Goal: Communication & Community: Participate in discussion

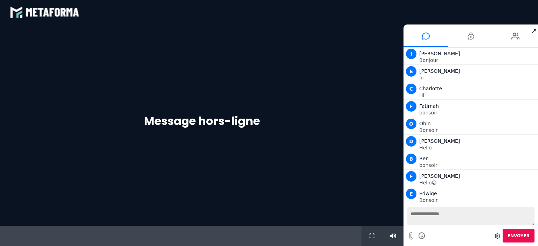
scroll to position [70, 0]
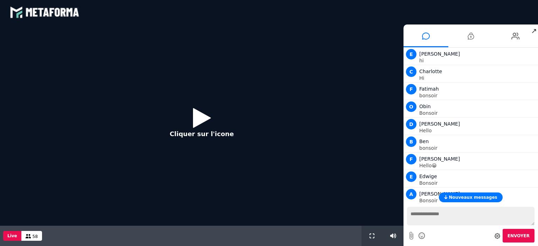
click at [196, 116] on icon at bounding box center [202, 118] width 18 height 23
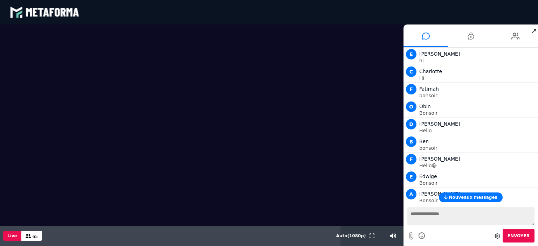
click at [454, 195] on button "Nouveaux messages" at bounding box center [470, 198] width 63 height 10
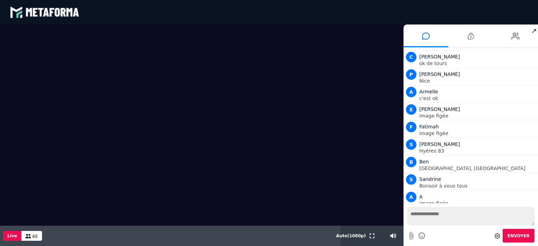
scroll to position [874, 0]
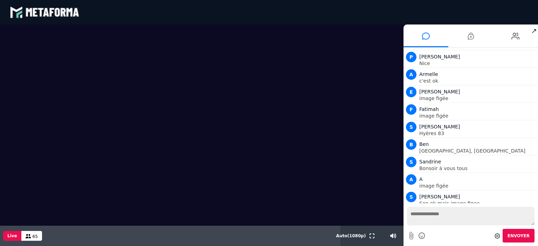
click at [421, 216] on textarea at bounding box center [471, 216] width 128 height 19
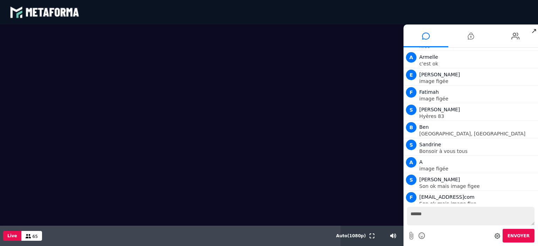
scroll to position [908, 0]
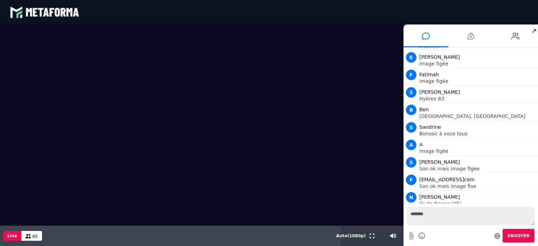
type textarea "*******"
click at [525, 236] on span "Envoyer" at bounding box center [519, 236] width 22 height 5
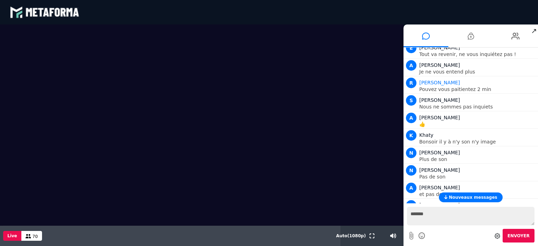
scroll to position [1746, 0]
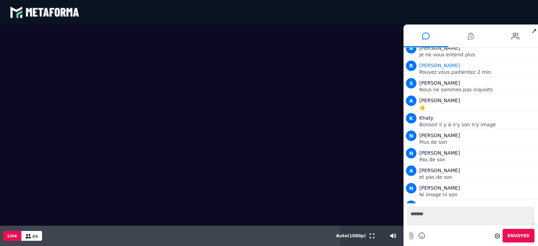
click at [503, 229] on button "Envoyer" at bounding box center [519, 236] width 32 height 14
click at [439, 216] on textarea "*******" at bounding box center [471, 216] width 128 height 19
type textarea "*"
type textarea "**********"
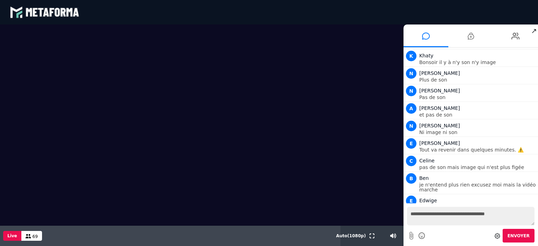
scroll to position [1826, 0]
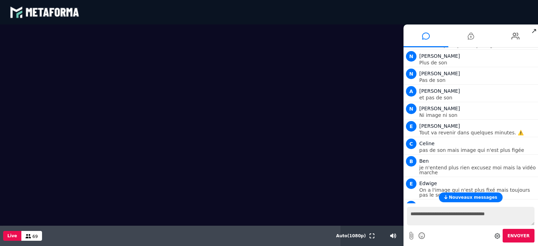
click at [463, 198] on span "Nouveaux messages" at bounding box center [473, 197] width 48 height 5
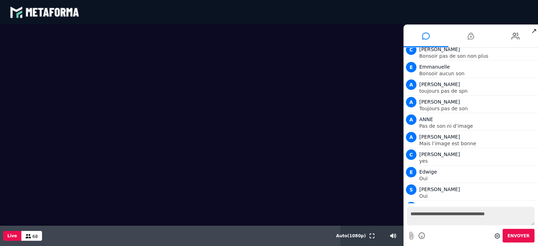
scroll to position [2175, 0]
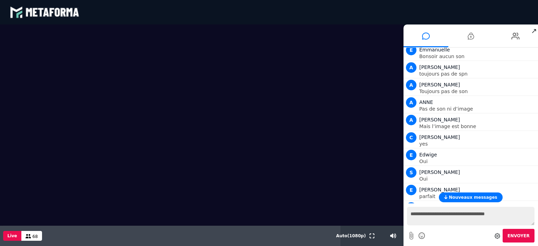
click at [482, 194] on button "Nouveaux messages" at bounding box center [470, 198] width 63 height 10
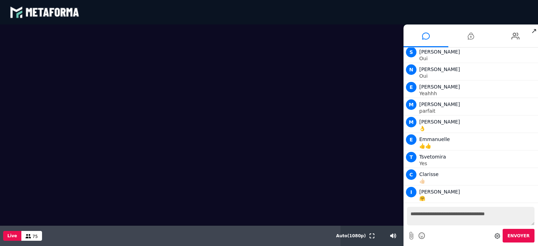
scroll to position [2734, 0]
click at [428, 217] on textarea "**********" at bounding box center [471, 216] width 128 height 19
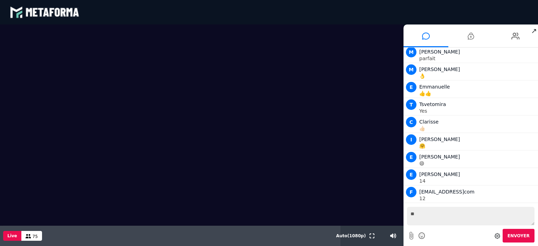
click at [428, 216] on textarea "**" at bounding box center [471, 216] width 128 height 19
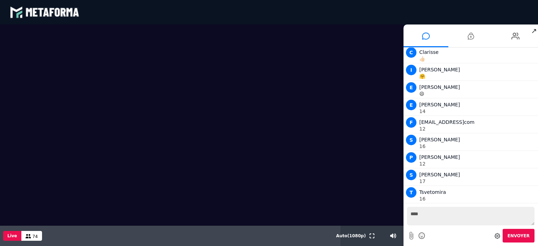
scroll to position [2873, 0]
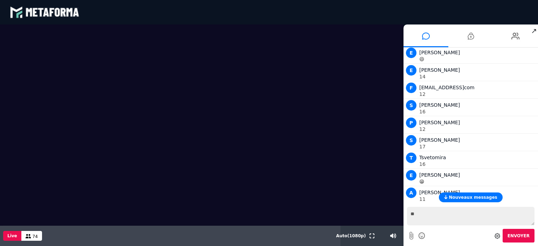
click at [428, 216] on textarea "**" at bounding box center [471, 216] width 128 height 19
type textarea "**********"
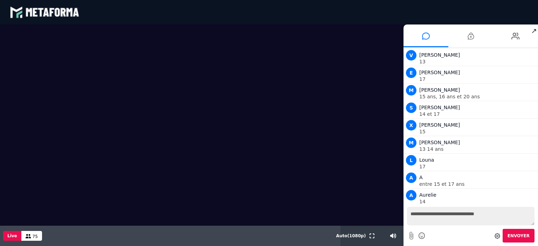
scroll to position [3571, 0]
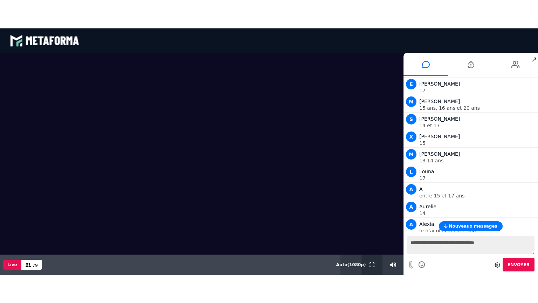
drag, startPoint x: 372, startPoint y: 264, endPoint x: 372, endPoint y: 307, distance: 42.4
click at [372, 246] on icon at bounding box center [372, 264] width 5 height 5
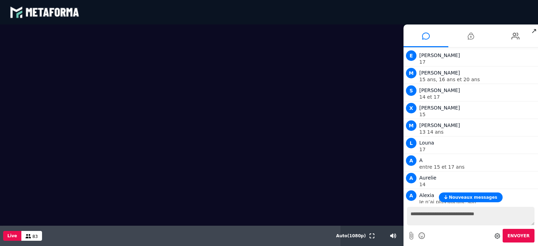
click at [420, 215] on textarea "**********" at bounding box center [471, 216] width 128 height 19
type textarea "*"
type textarea "*****"
click at [522, 232] on button "Envoyer" at bounding box center [519, 236] width 32 height 14
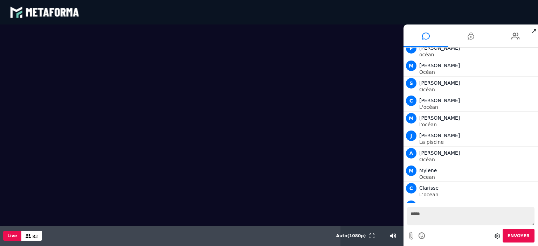
scroll to position [4938, 0]
click at [472, 219] on div "[PERSON_NAME]" at bounding box center [478, 223] width 117 height 8
click at [514, 37] on icon at bounding box center [516, 36] width 8 height 18
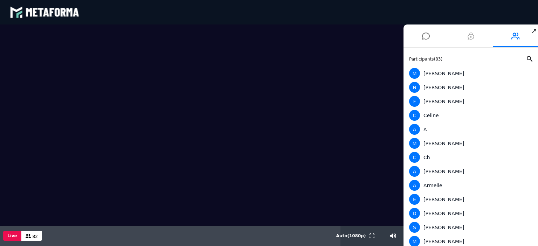
click at [469, 37] on icon at bounding box center [471, 36] width 6 height 18
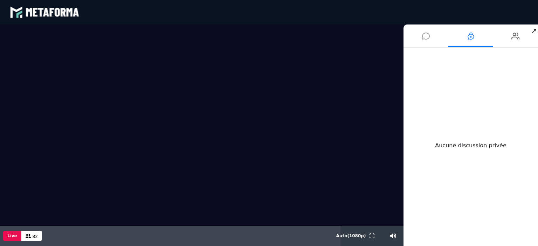
click at [424, 35] on icon at bounding box center [426, 36] width 8 height 18
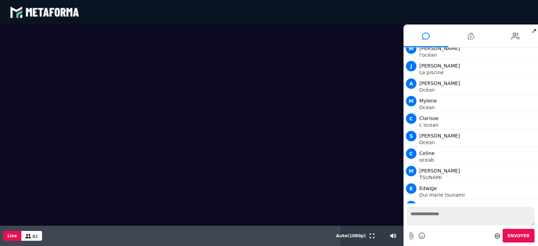
scroll to position [5008, 0]
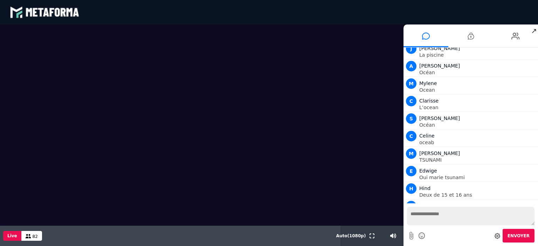
click at [420, 216] on textarea at bounding box center [471, 216] width 128 height 19
type textarea "**********"
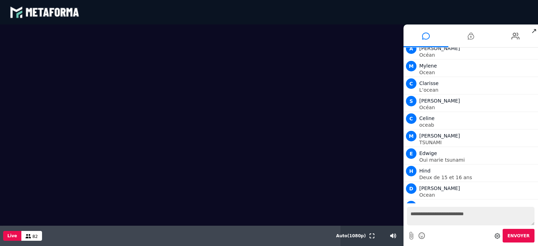
drag, startPoint x: 471, startPoint y: 215, endPoint x: 391, endPoint y: 215, distance: 81.0
click at [391, 215] on div "Scène Compte limité Mettez à niveau pour obtenir des fonctionnalités profession…" at bounding box center [269, 136] width 538 height 222
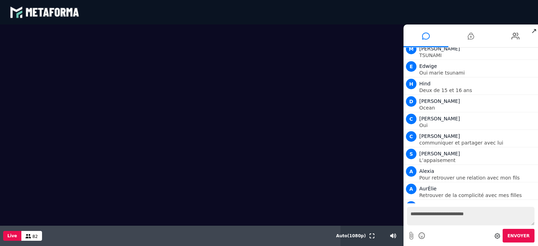
scroll to position [5130, 0]
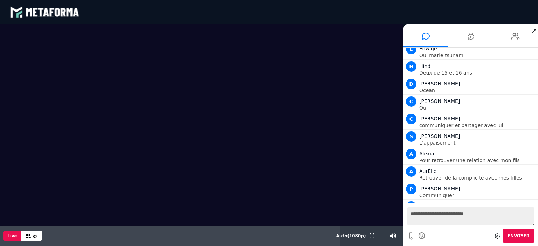
click at [507, 219] on textarea "**********" at bounding box center [471, 216] width 128 height 19
click at [476, 214] on textarea "**********" at bounding box center [471, 216] width 128 height 19
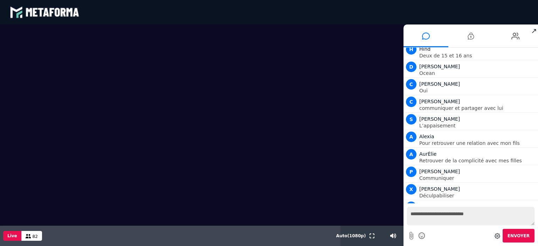
click at [473, 214] on textarea "**********" at bounding box center [471, 216] width 128 height 19
drag, startPoint x: 471, startPoint y: 215, endPoint x: 377, endPoint y: 220, distance: 94.4
click at [377, 220] on div "Scène Compte limité Mettez à niveau pour obtenir des fonctionnalités profession…" at bounding box center [269, 136] width 538 height 222
type textarea "*"
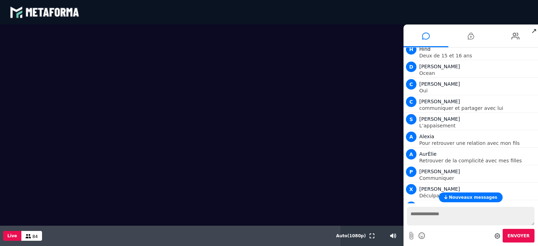
click at [468, 196] on span "Nouveaux messages" at bounding box center [473, 197] width 48 height 5
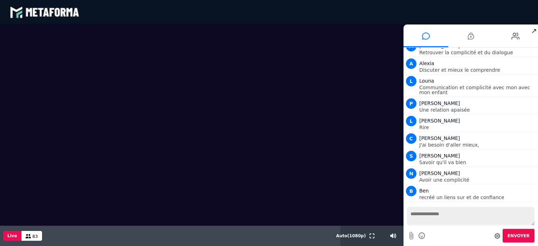
scroll to position [5644, 0]
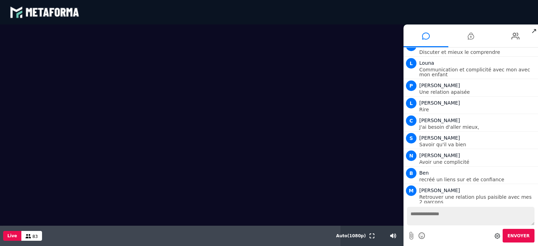
click at [422, 211] on textarea at bounding box center [471, 216] width 128 height 19
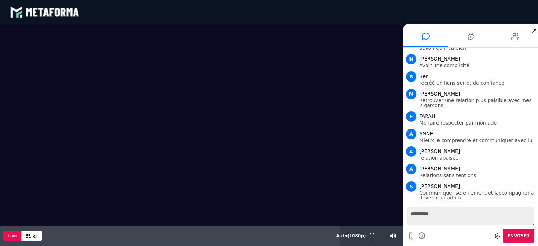
scroll to position [5758, 0]
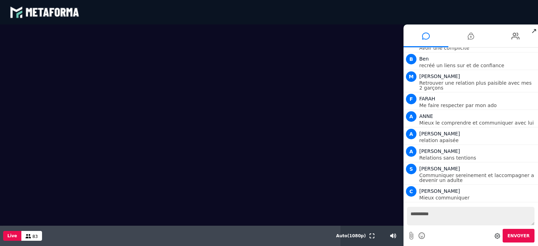
type textarea "**********"
click at [520, 234] on span "Envoyer" at bounding box center [519, 236] width 22 height 5
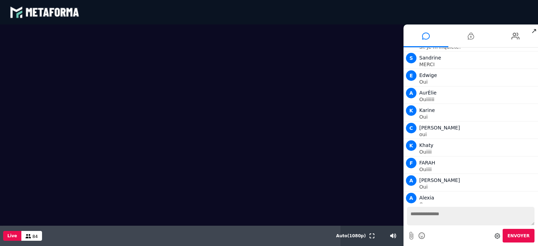
scroll to position [6244, 0]
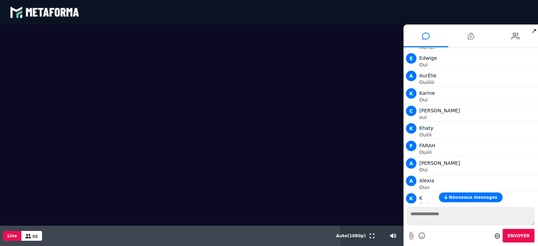
click at [482, 196] on span "Nouveaux messages" at bounding box center [473, 197] width 48 height 5
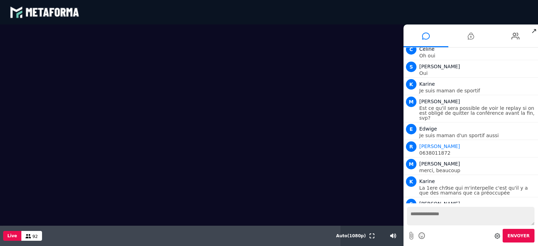
scroll to position [6463, 0]
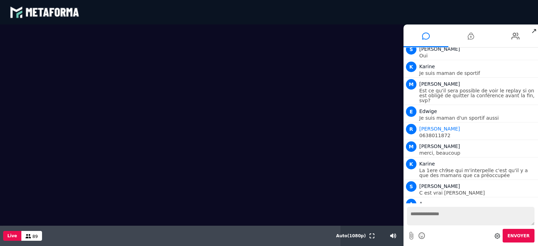
click at [422, 236] on icon at bounding box center [423, 236] width 8 height 9
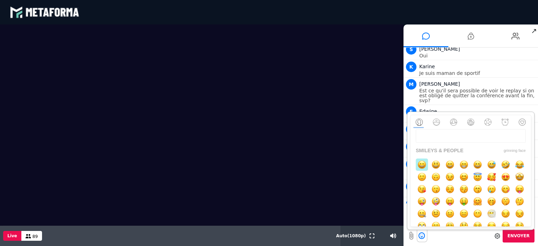
click at [422, 161] on img "button" at bounding box center [422, 165] width 9 height 9
type textarea "**"
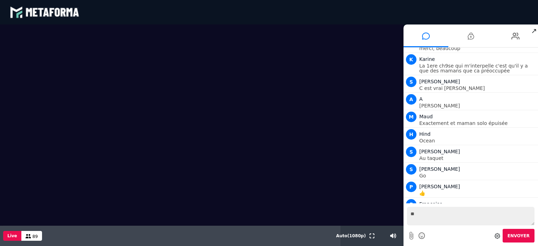
scroll to position [6586, 0]
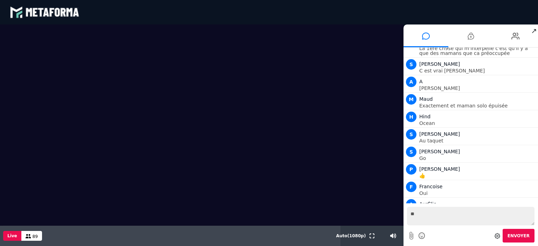
click at [522, 234] on span "Envoyer" at bounding box center [519, 236] width 22 height 5
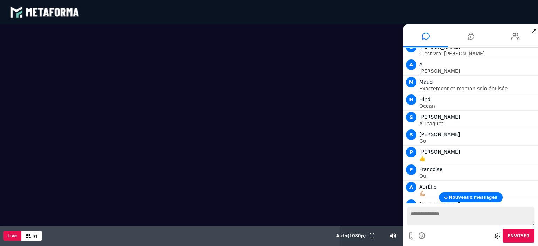
click at [471, 196] on span "Nouveaux messages" at bounding box center [473, 197] width 48 height 5
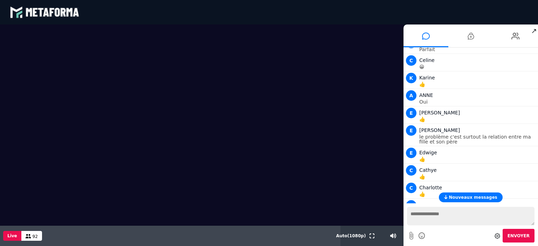
click at [471, 196] on span "Nouveaux messages" at bounding box center [473, 197] width 48 height 5
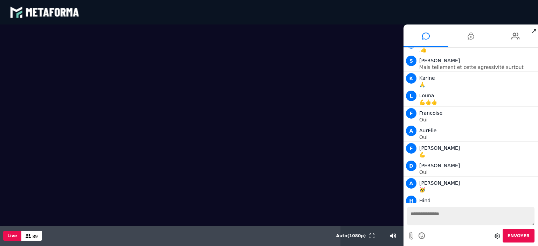
scroll to position [6962, 0]
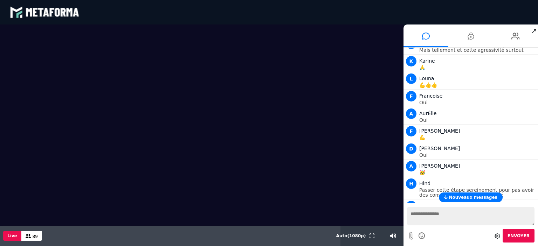
click at [479, 198] on span "Nouveaux messages" at bounding box center [473, 197] width 48 height 5
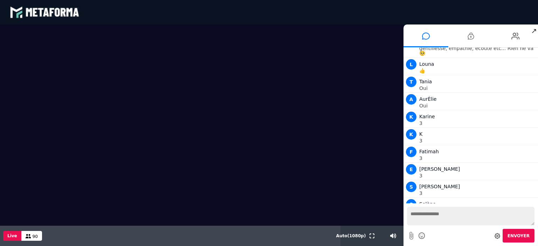
scroll to position [7321, 0]
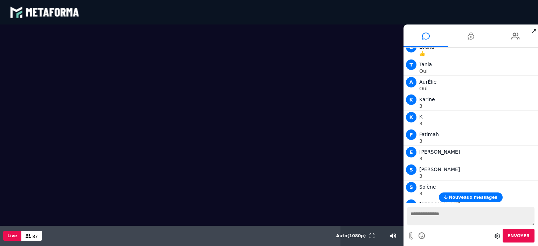
click at [436, 208] on textarea at bounding box center [471, 216] width 128 height 19
type textarea "*********"
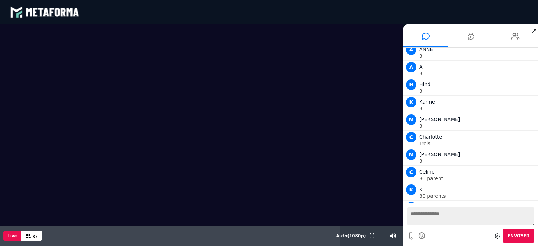
scroll to position [8019, 0]
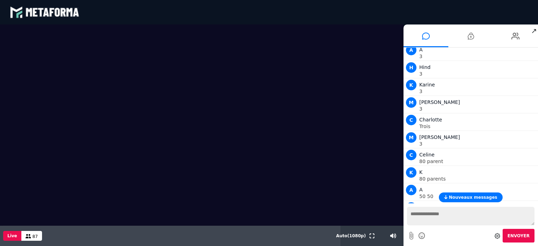
click at [464, 195] on span "Nouveaux messages" at bounding box center [473, 197] width 48 height 5
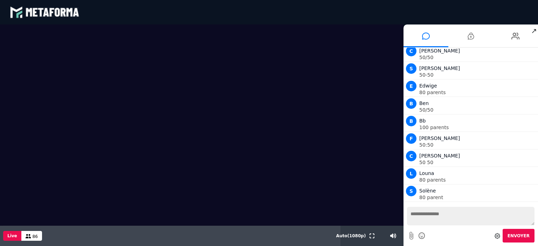
scroll to position [8368, 0]
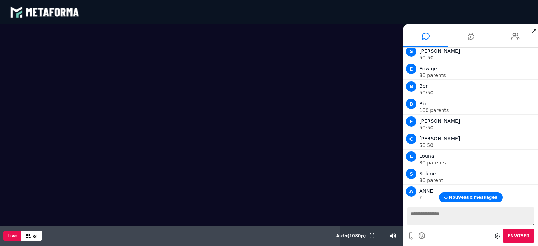
click at [464, 195] on span "Nouveaux messages" at bounding box center [473, 197] width 48 height 5
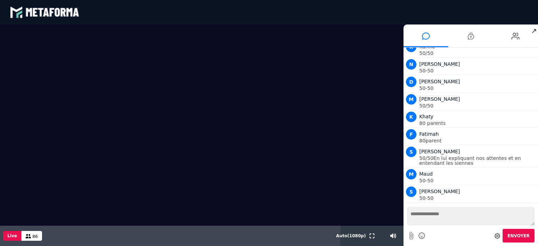
scroll to position [8548, 0]
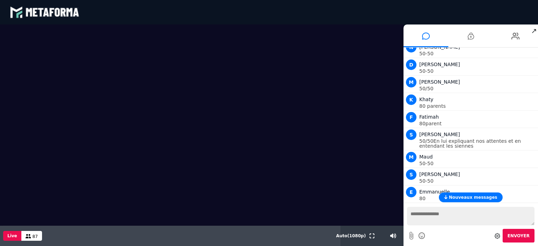
click at [463, 196] on span "Nouveaux messages" at bounding box center [473, 197] width 48 height 5
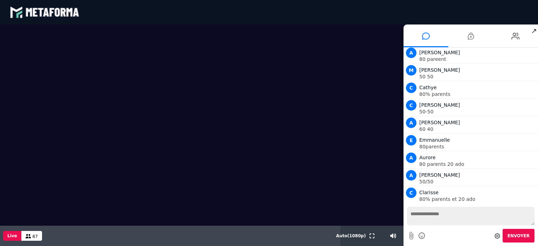
scroll to position [8792, 0]
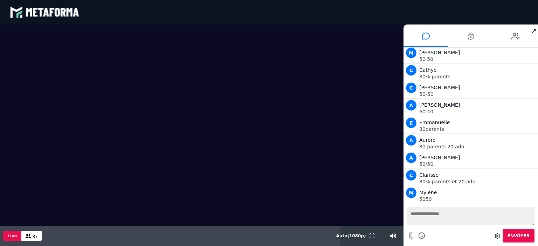
click at [447, 216] on textarea at bounding box center [471, 216] width 128 height 19
type textarea "*"
type textarea "**********"
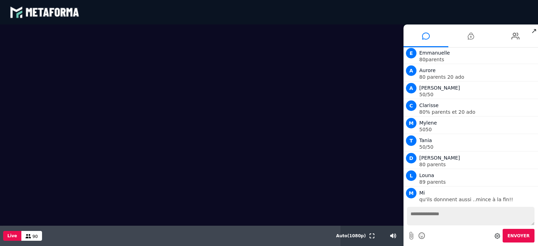
scroll to position [8880, 0]
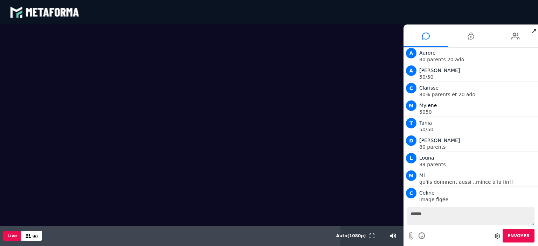
type textarea "*******"
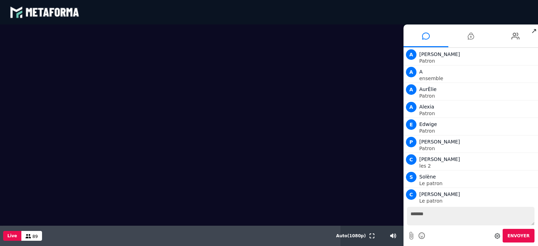
scroll to position [9246, 0]
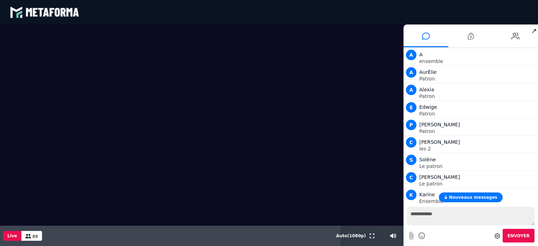
type textarea "**********"
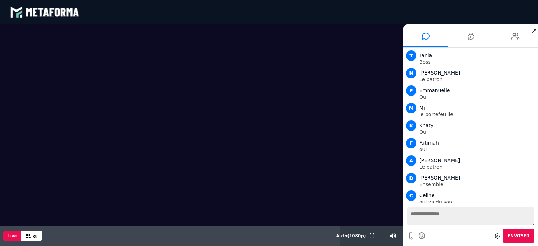
click at [434, 215] on textarea at bounding box center [471, 216] width 128 height 19
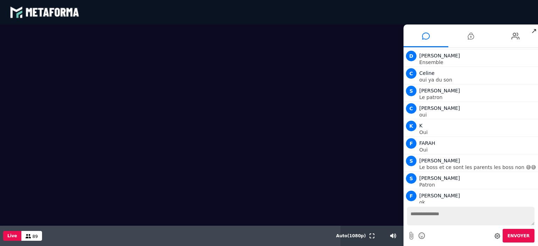
scroll to position [9595, 0]
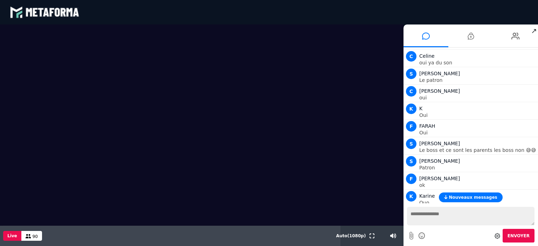
click at [469, 197] on span "Nouveaux messages" at bounding box center [473, 197] width 48 height 5
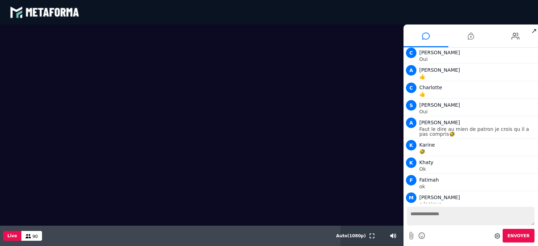
scroll to position [10047, 0]
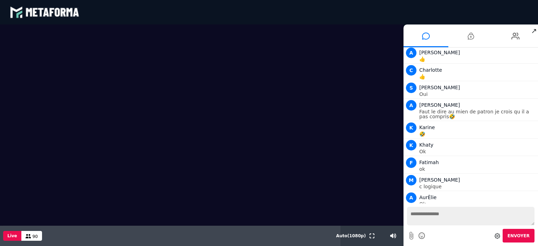
click at [432, 211] on textarea at bounding box center [471, 216] width 128 height 19
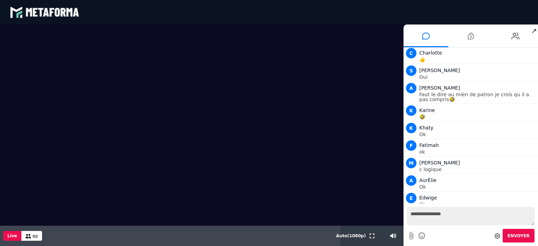
type textarea "**********"
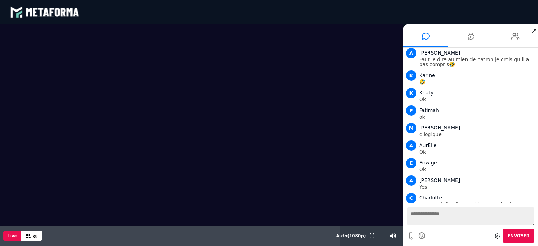
scroll to position [10116, 0]
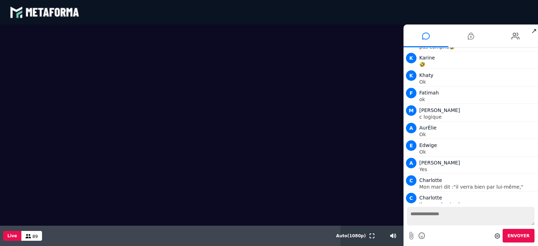
click at [430, 217] on textarea at bounding box center [471, 216] width 128 height 19
click at [417, 211] on textarea at bounding box center [471, 216] width 128 height 19
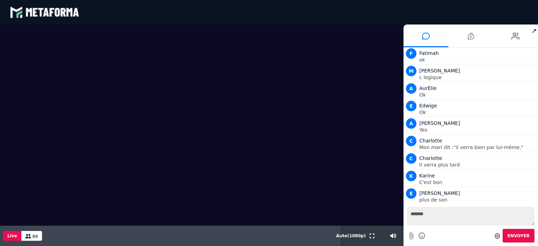
scroll to position [10173, 0]
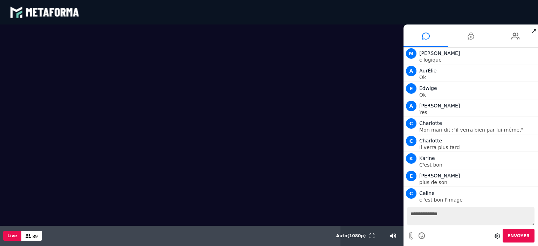
type textarea "**********"
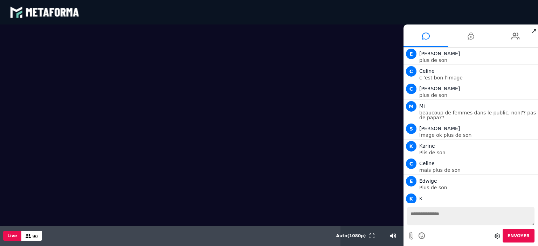
scroll to position [10313, 0]
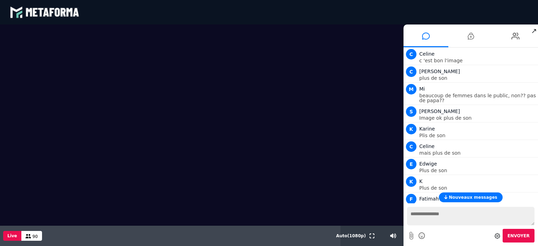
click at [470, 197] on span "Nouveaux messages" at bounding box center [473, 197] width 48 height 5
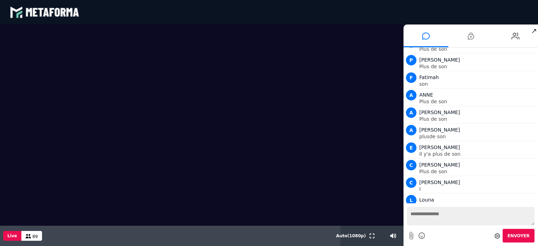
scroll to position [10662, 0]
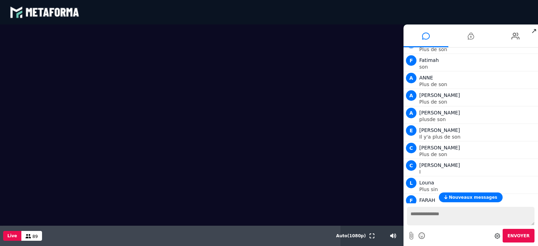
click at [467, 199] on span "Nouveaux messages" at bounding box center [473, 197] width 48 height 5
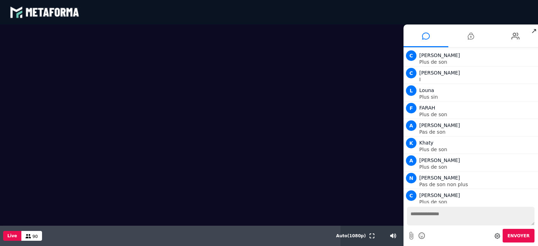
scroll to position [10772, 0]
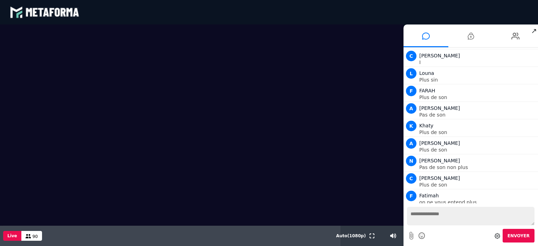
click at [418, 216] on textarea at bounding box center [471, 216] width 128 height 19
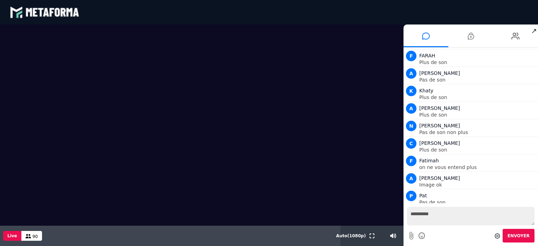
type textarea "**********"
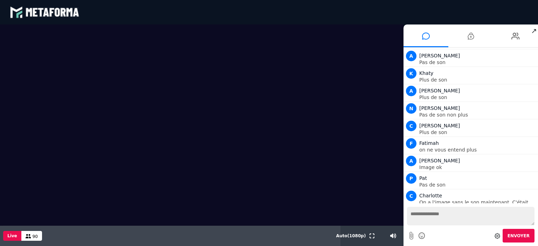
scroll to position [10842, 0]
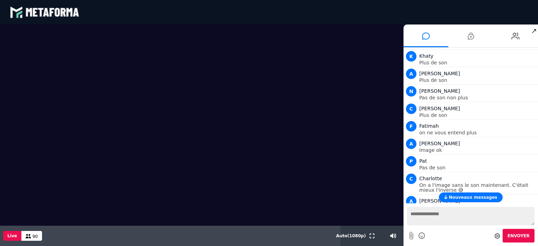
click at [473, 197] on span "Nouveaux messages" at bounding box center [473, 197] width 48 height 5
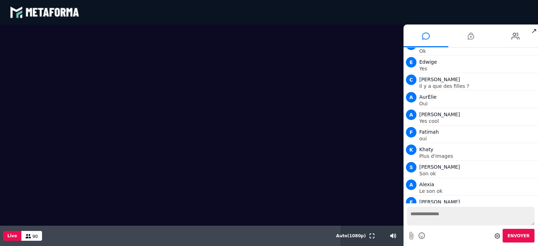
scroll to position [11191, 0]
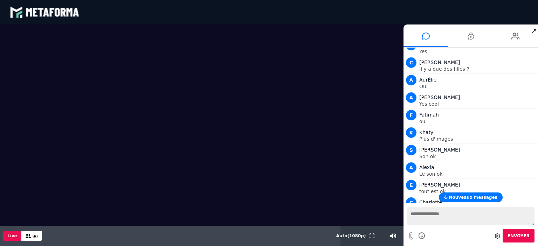
click at [468, 196] on span "Nouveaux messages" at bounding box center [473, 197] width 48 height 5
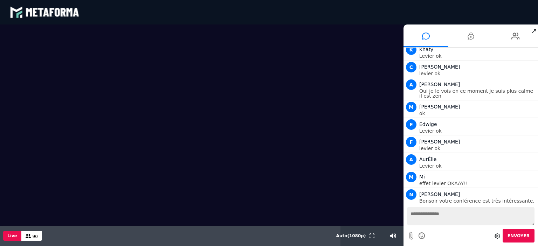
scroll to position [11729, 0]
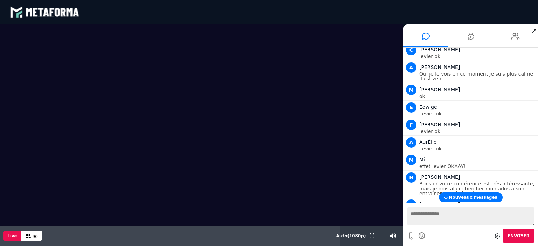
click at [475, 195] on span "Nouveaux messages" at bounding box center [473, 197] width 48 height 5
click at [488, 201] on button "Nouveaux messages" at bounding box center [470, 198] width 63 height 10
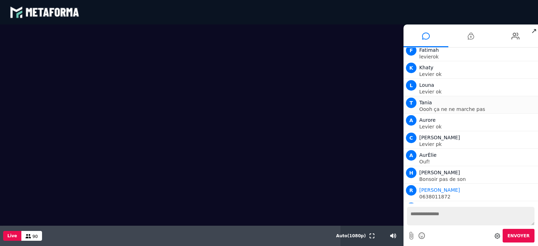
scroll to position [11918, 0]
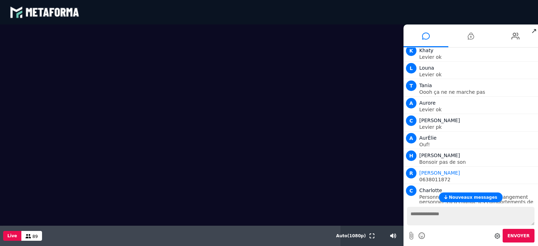
click at [488, 198] on span "Nouveaux messages" at bounding box center [473, 197] width 48 height 5
click at [457, 221] on textarea at bounding box center [471, 216] width 128 height 19
click at [464, 197] on span "Nouveaux messages" at bounding box center [473, 197] width 48 height 5
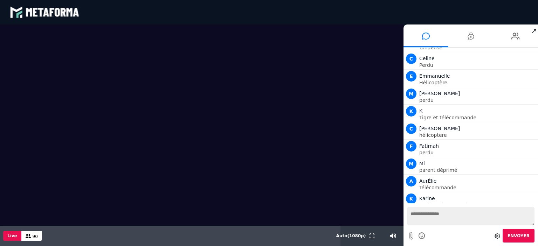
scroll to position [12268, 0]
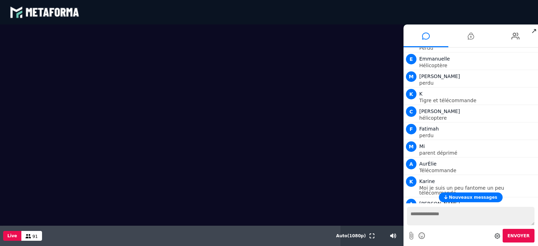
click at [468, 197] on span "Nouveaux messages" at bounding box center [473, 197] width 48 height 5
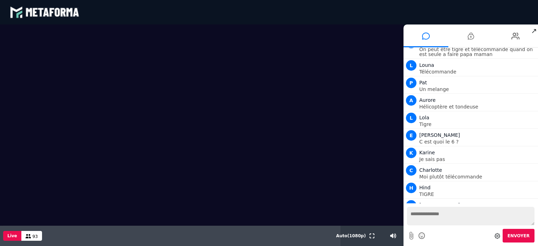
scroll to position [12761, 0]
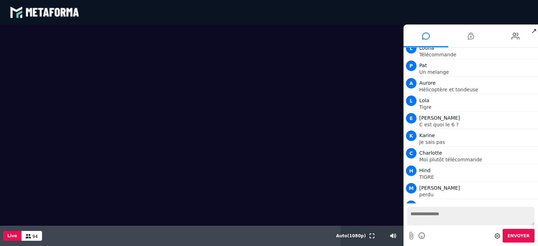
click at [421, 217] on textarea at bounding box center [471, 216] width 128 height 19
type textarea "**********"
drag, startPoint x: 470, startPoint y: 216, endPoint x: 398, endPoint y: 216, distance: 71.9
click at [398, 216] on div "Scène Compte limité Mettez à niveau pour obtenir des fonctionnalités profession…" at bounding box center [269, 136] width 538 height 222
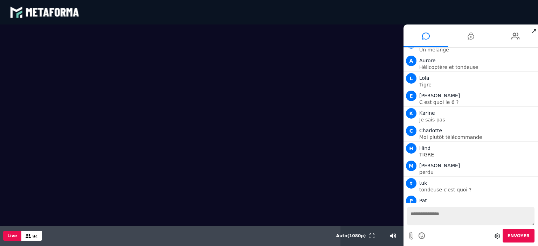
scroll to position [12801, 0]
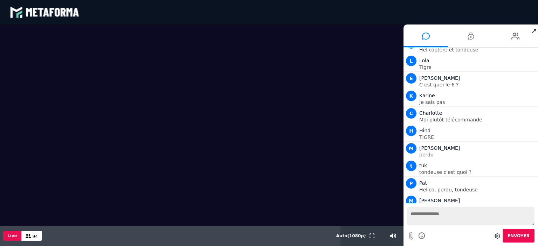
click at [421, 214] on textarea at bounding box center [471, 216] width 128 height 19
type textarea "*********"
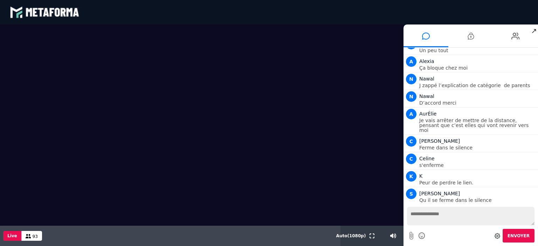
scroll to position [12976, 0]
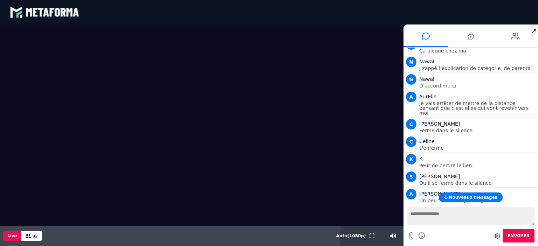
click at [487, 197] on span "Nouveaux messages" at bounding box center [473, 197] width 48 height 5
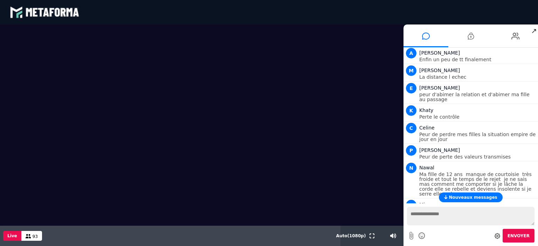
scroll to position [13354, 0]
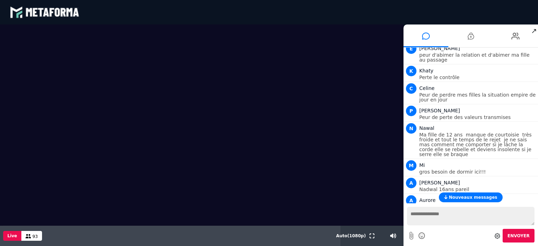
click at [479, 195] on span "Nouveaux messages" at bounding box center [473, 197] width 48 height 5
click at [476, 198] on span "Nouveaux messages" at bounding box center [473, 197] width 48 height 5
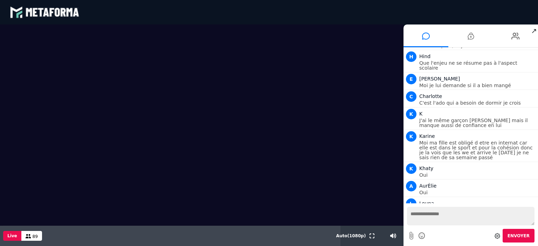
scroll to position [13573, 0]
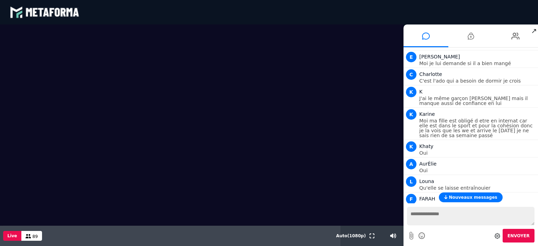
click at [476, 198] on span "Nouveaux messages" at bounding box center [473, 197] width 48 height 5
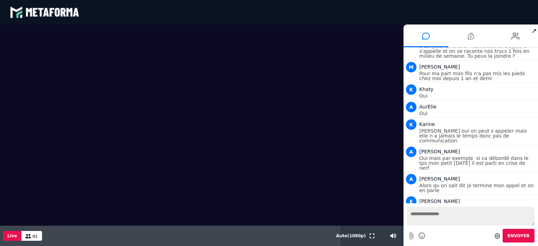
scroll to position [13782, 0]
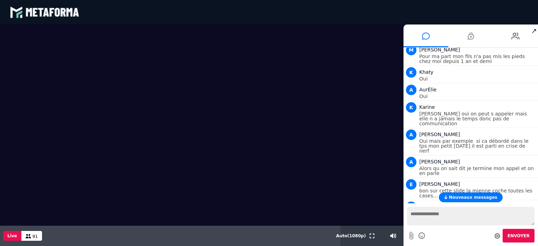
click at [488, 197] on span "Nouveaux messages" at bounding box center [473, 197] width 48 height 5
click at [475, 216] on textarea at bounding box center [471, 216] width 128 height 19
click at [474, 197] on span "Nouveaux messages" at bounding box center [473, 197] width 48 height 5
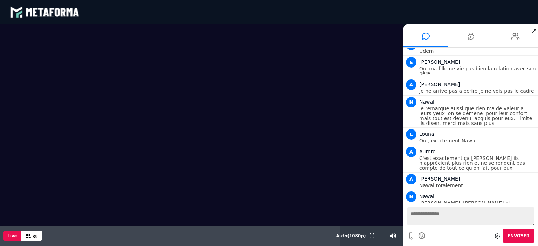
scroll to position [13961, 0]
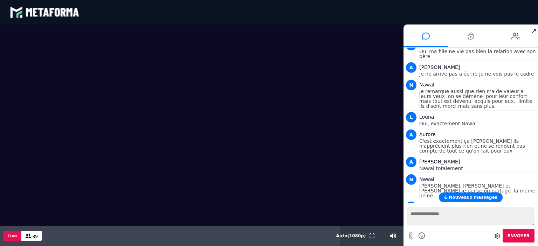
click at [471, 200] on span "Nouveaux messages" at bounding box center [473, 197] width 48 height 5
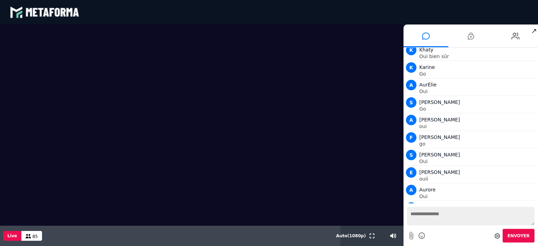
scroll to position [14206, 0]
click at [425, 215] on textarea at bounding box center [471, 216] width 128 height 19
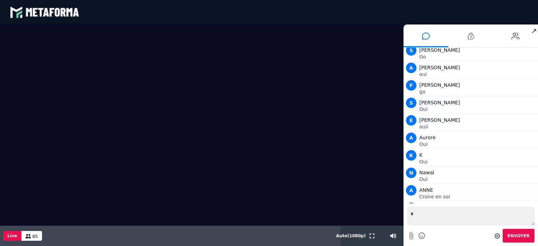
type textarea "**"
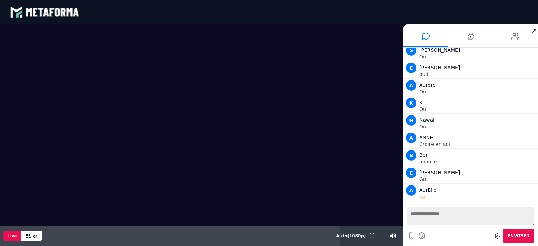
scroll to position [14311, 0]
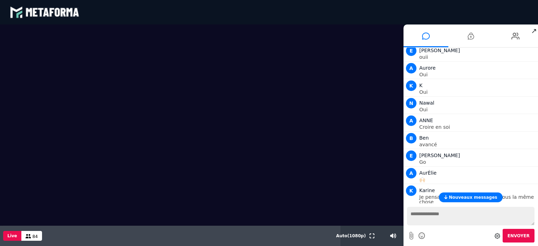
click at [466, 195] on span "Nouveaux messages" at bounding box center [473, 197] width 48 height 5
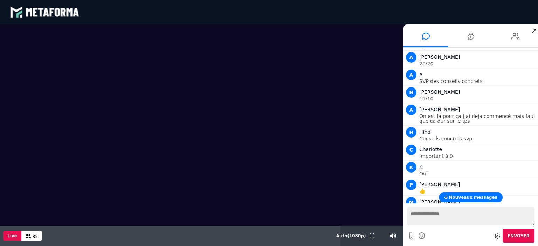
scroll to position [14839, 0]
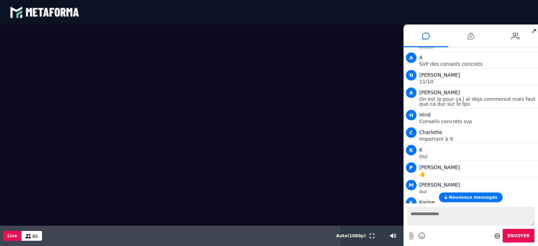
click at [460, 195] on button "Nouveaux messages" at bounding box center [470, 198] width 63 height 10
click at [461, 197] on span "Nouveaux messages" at bounding box center [473, 197] width 48 height 5
click at [468, 198] on span "Nouveaux messages" at bounding box center [473, 197] width 48 height 5
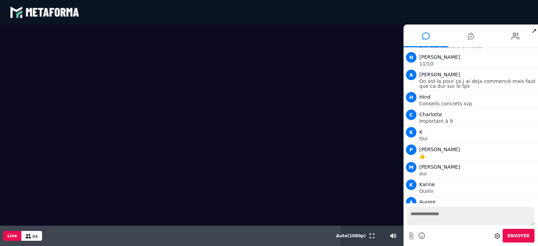
click at [453, 218] on textarea at bounding box center [471, 216] width 128 height 19
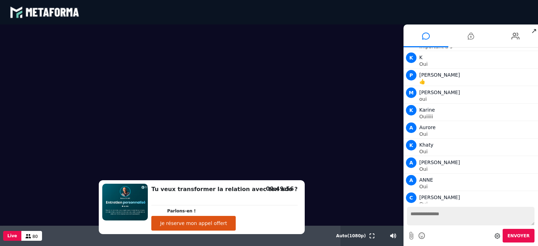
scroll to position [14949, 0]
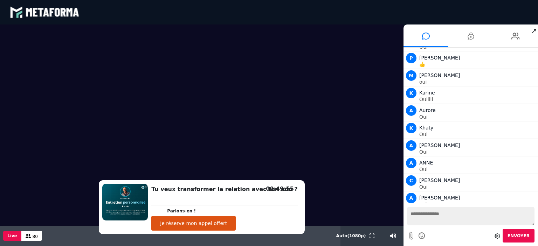
click at [360, 185] on video at bounding box center [202, 126] width 404 height 202
click at [418, 209] on textarea at bounding box center [471, 216] width 128 height 19
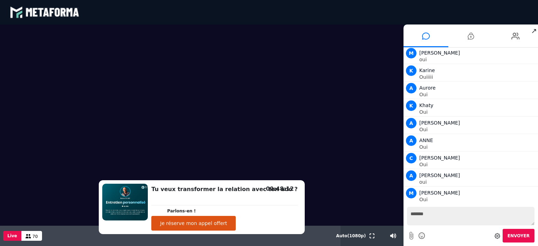
scroll to position [14989, 0]
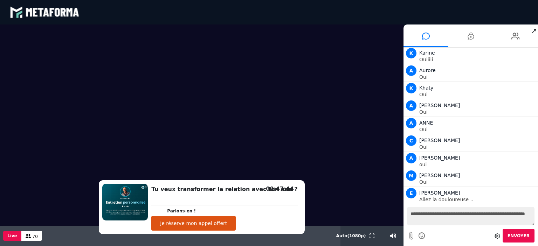
type textarea "**********"
click at [514, 234] on span "Envoyer" at bounding box center [519, 236] width 22 height 5
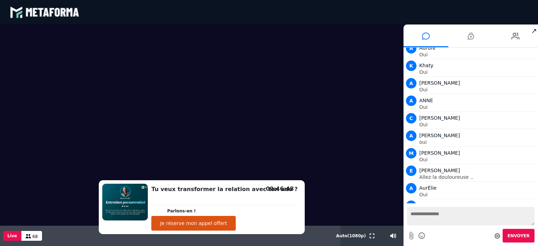
scroll to position [15028, 0]
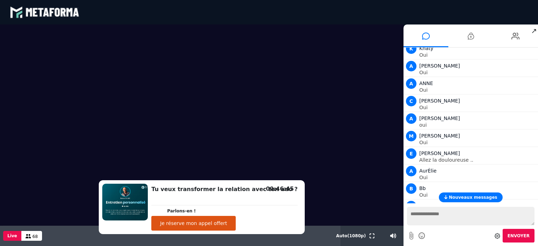
click at [467, 195] on span "Nouveaux messages" at bounding box center [473, 197] width 48 height 5
click at [427, 216] on textarea at bounding box center [471, 216] width 128 height 19
click at [465, 197] on span "Nouveaux messages" at bounding box center [473, 197] width 48 height 5
click at [414, 213] on textarea at bounding box center [471, 216] width 128 height 19
type textarea "**********"
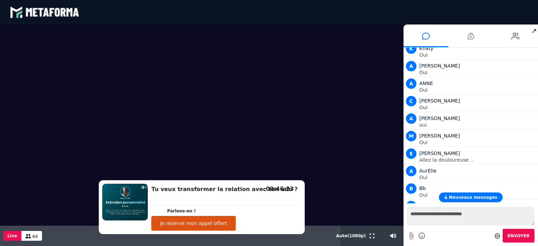
click at [473, 193] on button "Nouveaux messages" at bounding box center [470, 198] width 63 height 10
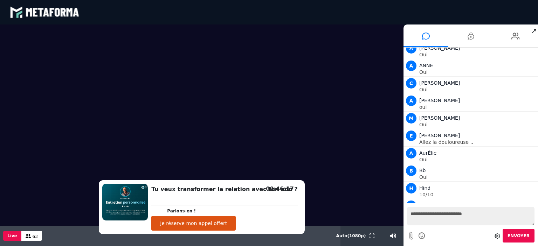
drag, startPoint x: 472, startPoint y: 217, endPoint x: 389, endPoint y: 211, distance: 82.9
click at [389, 211] on div "Scène Compte limité Mettez à niveau pour obtenir des fonctionnalités profession…" at bounding box center [269, 136] width 538 height 222
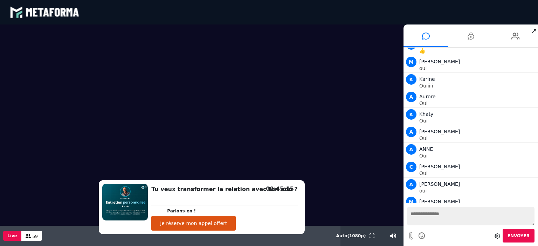
scroll to position [14991, 0]
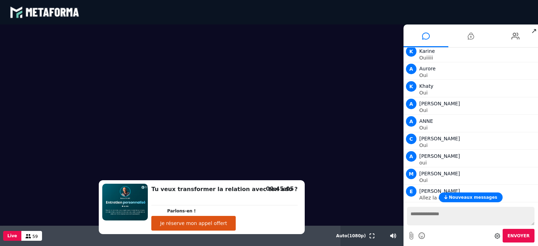
click at [538, 198] on div "Nouveaux messages" at bounding box center [471, 198] width 135 height 10
click at [486, 194] on button "Nouveaux messages" at bounding box center [470, 198] width 63 height 10
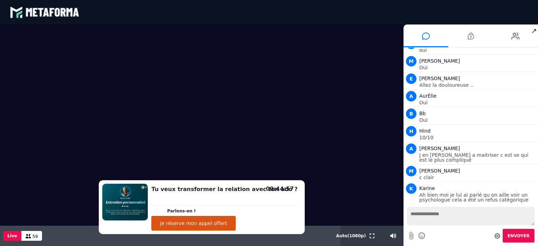
click at [412, 212] on textarea at bounding box center [471, 216] width 128 height 19
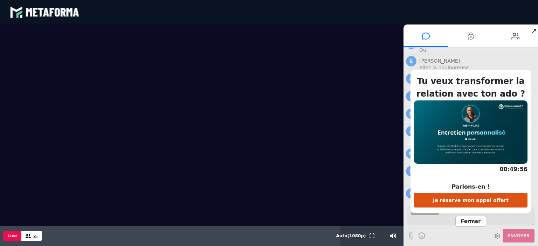
click at [467, 224] on span "Fermer" at bounding box center [471, 221] width 31 height 11
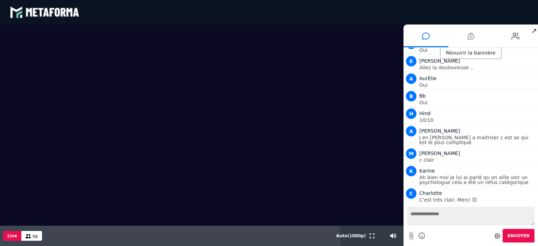
click at [471, 53] on div "Réouvrir la bannière" at bounding box center [471, 54] width 62 height 12
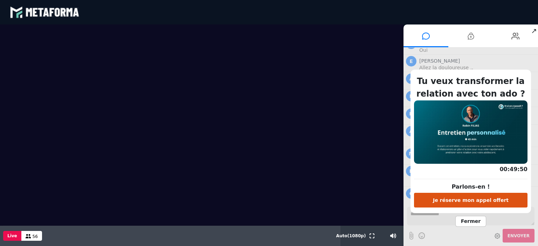
click at [474, 222] on span "Fermer" at bounding box center [471, 221] width 31 height 11
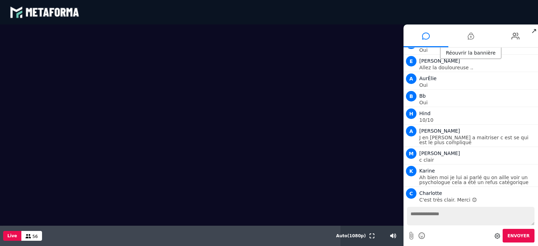
scroll to position [15138, 0]
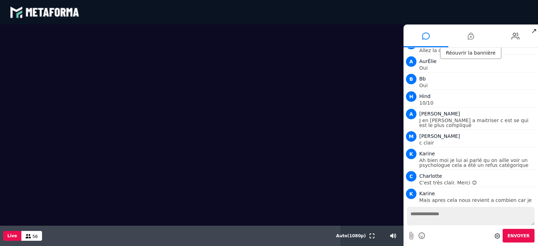
click at [415, 216] on textarea at bounding box center [471, 216] width 128 height 19
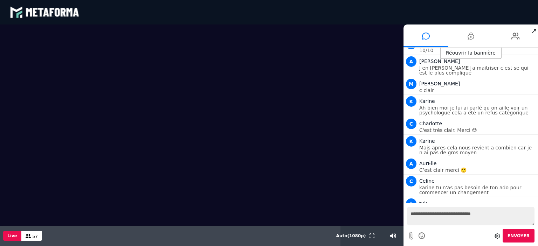
scroll to position [15208, 0]
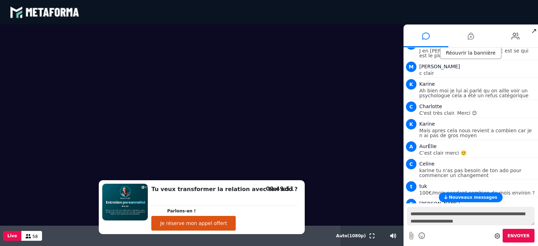
click at [496, 214] on textarea "**********" at bounding box center [471, 216] width 128 height 19
type textarea "**********"
click at [526, 234] on span "Envoyer" at bounding box center [519, 236] width 22 height 5
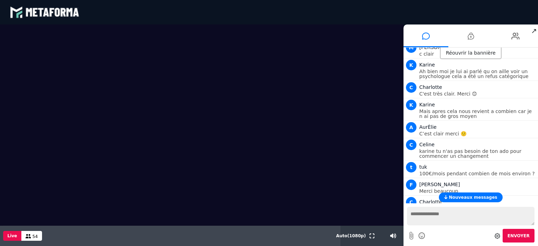
scroll to position [15256, 0]
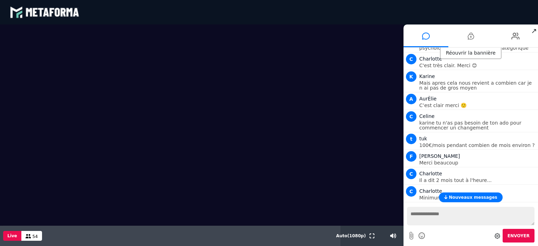
click at [538, 201] on div "Nouveaux messages" at bounding box center [471, 198] width 135 height 10
click at [537, 203] on div "Nouveaux messages A A hi C [PERSON_NAME] hi A [PERSON_NAME] I [PERSON_NAME] E […" at bounding box center [471, 126] width 135 height 156
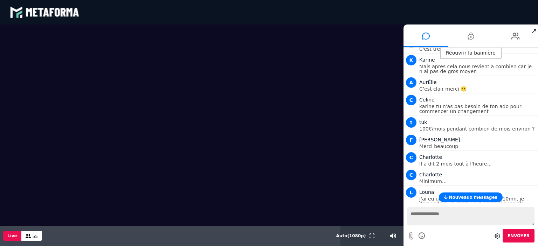
click at [479, 197] on span "Nouveaux messages" at bounding box center [473, 197] width 48 height 5
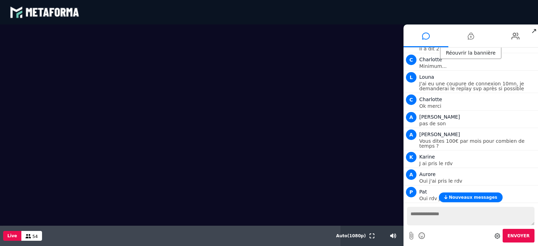
click at [455, 197] on span "Nouveaux messages" at bounding box center [473, 197] width 48 height 5
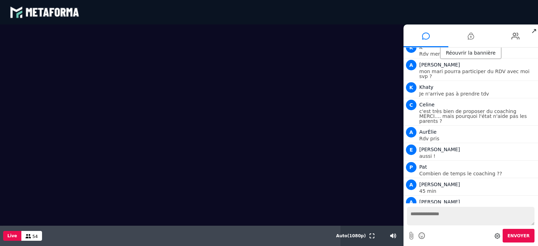
scroll to position [15567, 0]
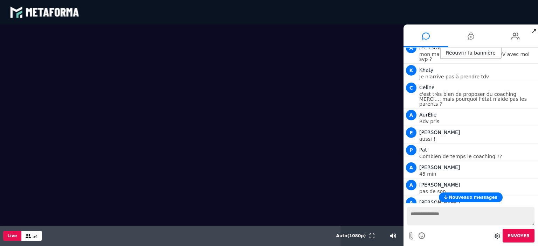
click at [455, 197] on span "Nouveaux messages" at bounding box center [473, 197] width 48 height 5
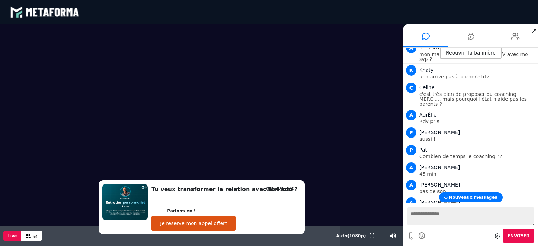
click at [476, 197] on span "Nouveaux messages" at bounding box center [473, 197] width 48 height 5
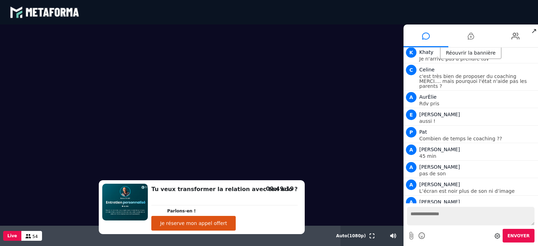
click at [232, 222] on button "Je réserve mon appel offert" at bounding box center [193, 223] width 84 height 15
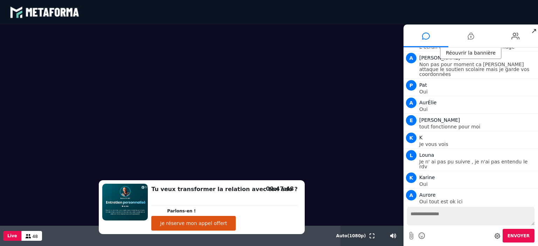
scroll to position [15746, 0]
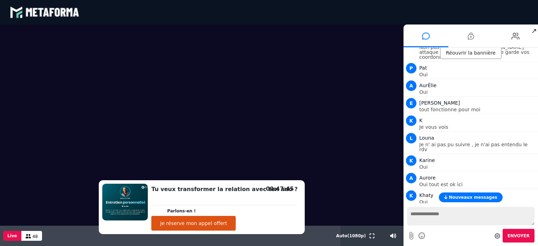
click at [485, 196] on span "Nouveaux messages" at bounding box center [473, 197] width 48 height 5
click at [464, 216] on textarea at bounding box center [471, 216] width 128 height 19
click at [474, 198] on span "Nouveaux messages" at bounding box center [473, 197] width 48 height 5
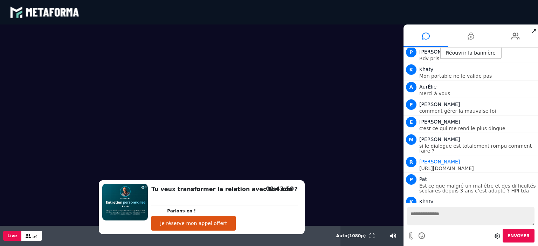
scroll to position [16040, 0]
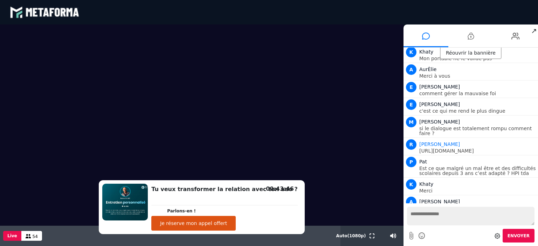
click at [442, 210] on textarea at bounding box center [471, 216] width 128 height 19
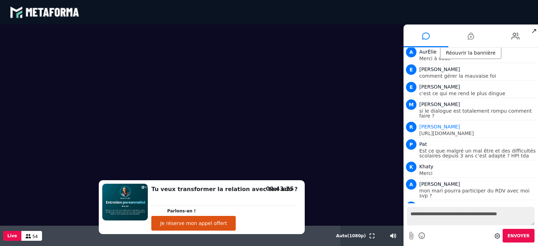
type textarea "**********"
click at [521, 235] on span "Envoyer" at bounding box center [519, 236] width 22 height 5
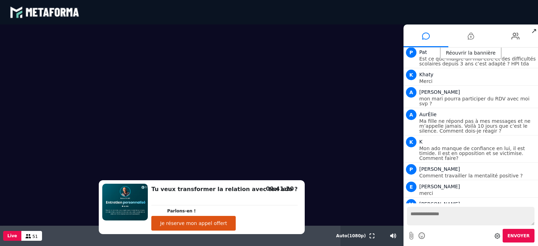
scroll to position [16172, 0]
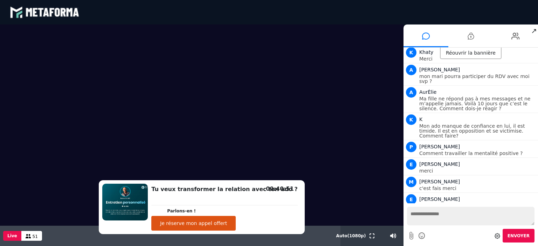
click at [448, 218] on textarea at bounding box center [471, 216] width 128 height 19
type textarea "**********"
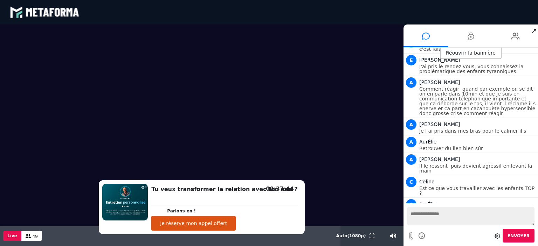
scroll to position [16334, 0]
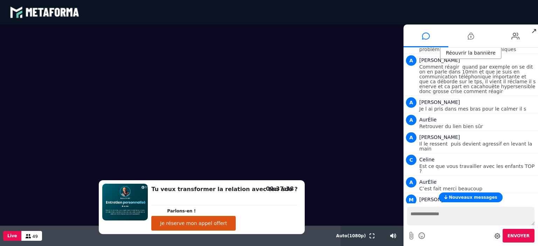
click at [465, 199] on span "Nouveaux messages" at bounding box center [473, 197] width 48 height 5
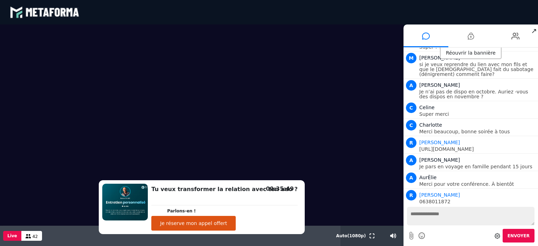
scroll to position [16533, 0]
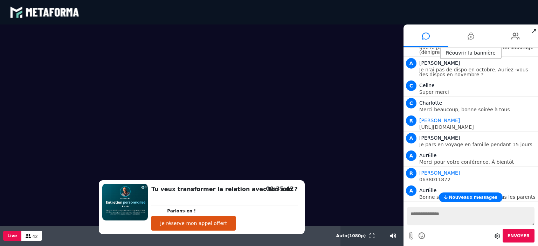
click at [473, 197] on span "Nouveaux messages" at bounding box center [473, 197] width 48 height 5
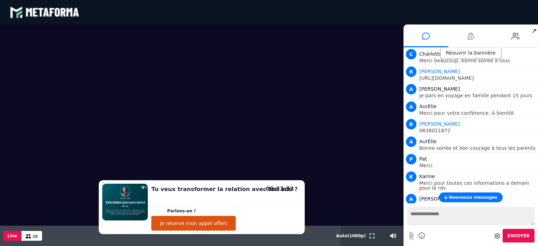
scroll to position [16675, 0]
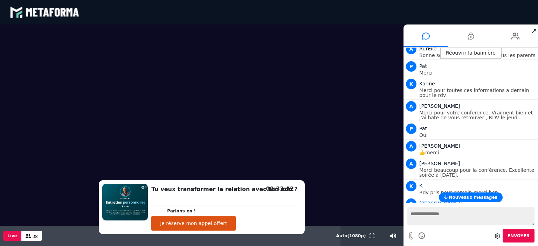
click at [472, 194] on button "Nouveaux messages" at bounding box center [470, 198] width 63 height 10
click at [445, 217] on textarea at bounding box center [471, 216] width 128 height 19
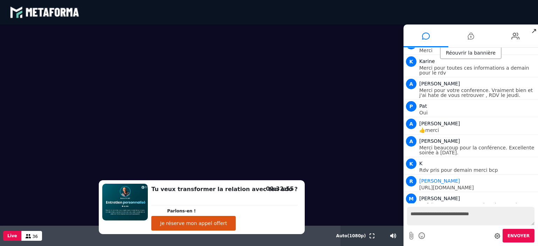
scroll to position [16715, 0]
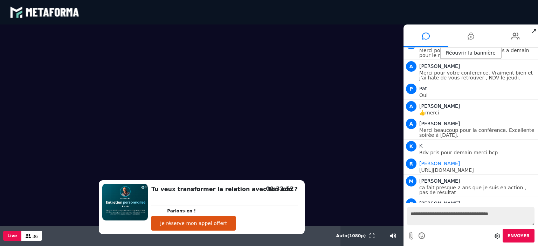
click at [470, 213] on textarea "**********" at bounding box center [471, 216] width 128 height 19
type textarea "**********"
drag, startPoint x: 469, startPoint y: 223, endPoint x: 392, endPoint y: 217, distance: 77.3
click at [392, 217] on div "Scène Compte limité Mettez à niveau pour obtenir des fonctionnalités profession…" at bounding box center [269, 136] width 538 height 222
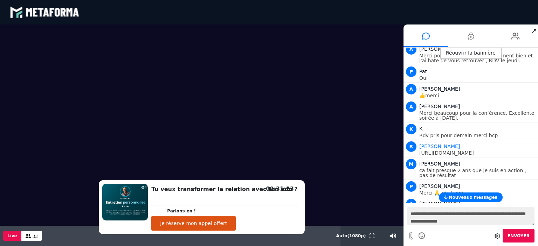
click at [468, 223] on textarea "**********" at bounding box center [471, 216] width 128 height 19
type textarea "**********"
click at [519, 235] on span "Envoyer" at bounding box center [519, 236] width 22 height 5
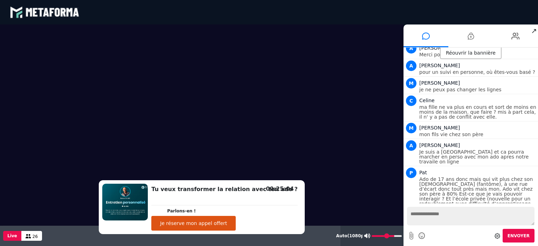
scroll to position [17133, 0]
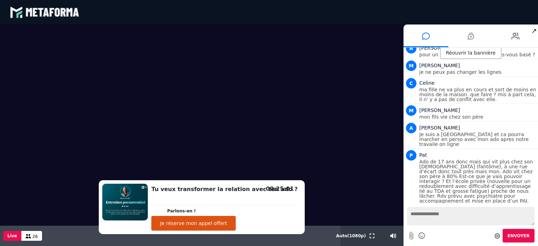
click at [418, 213] on textarea at bounding box center [471, 216] width 128 height 19
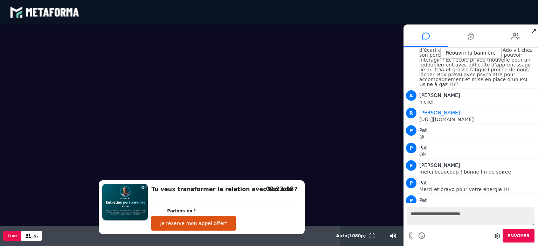
scroll to position [17272, 0]
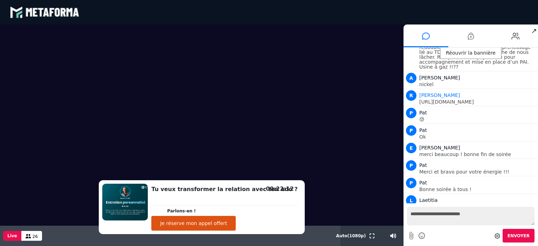
type textarea "**********"
click at [512, 238] on span "Envoyer" at bounding box center [519, 236] width 22 height 5
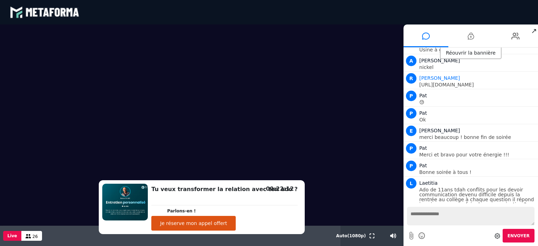
scroll to position [17307, 0]
